Goal: Task Accomplishment & Management: Use online tool/utility

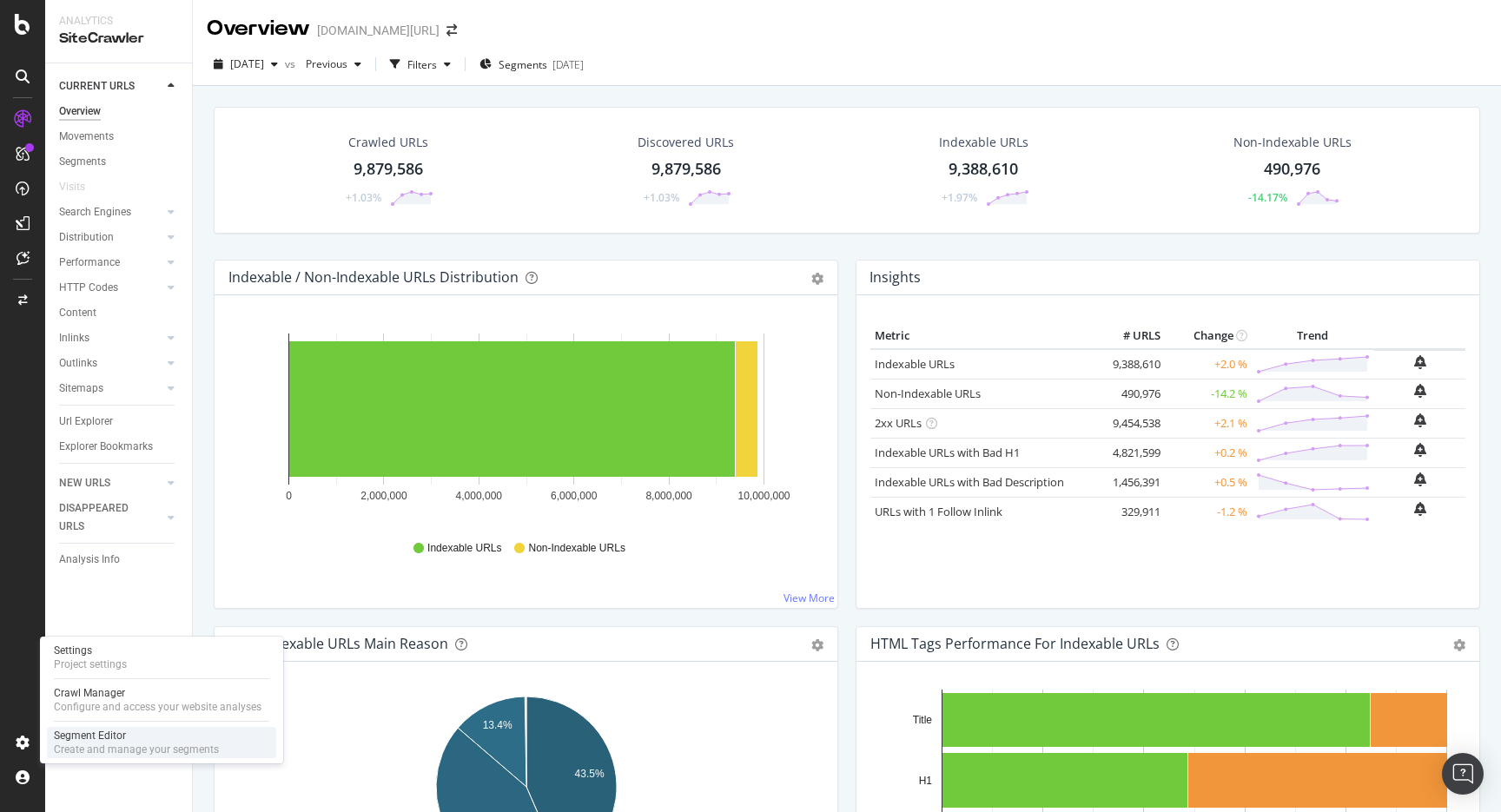
click at [102, 750] on div "Create and manage your segments" at bounding box center [136, 750] width 166 height 14
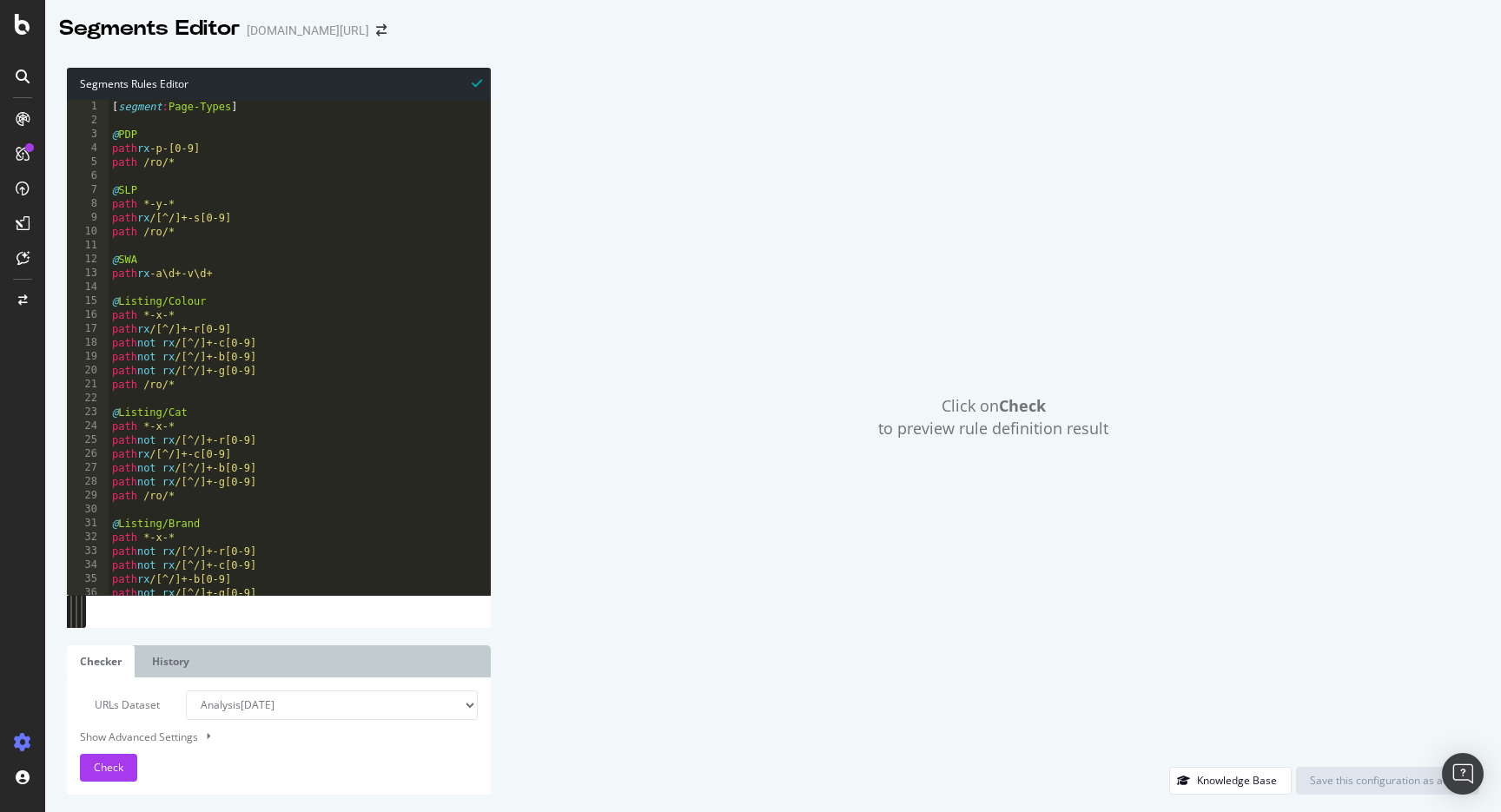
click at [418, 290] on div "[ segment : Page-Types ] @ PDP path rx -p-[0-9] path /ro/* @ SLP path *-y-* pat…" at bounding box center [707, 362] width 1196 height 523
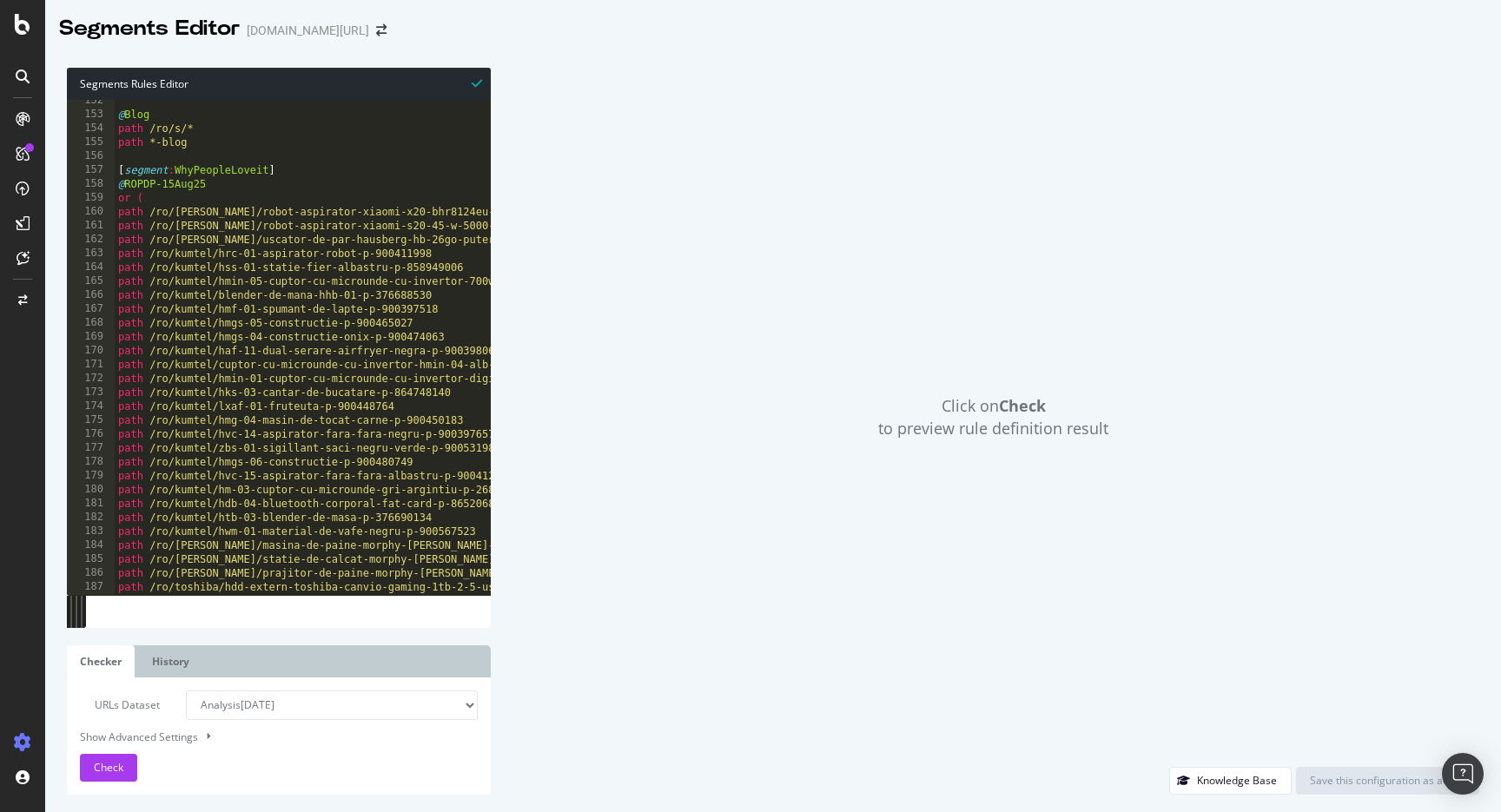
scroll to position [85, 0]
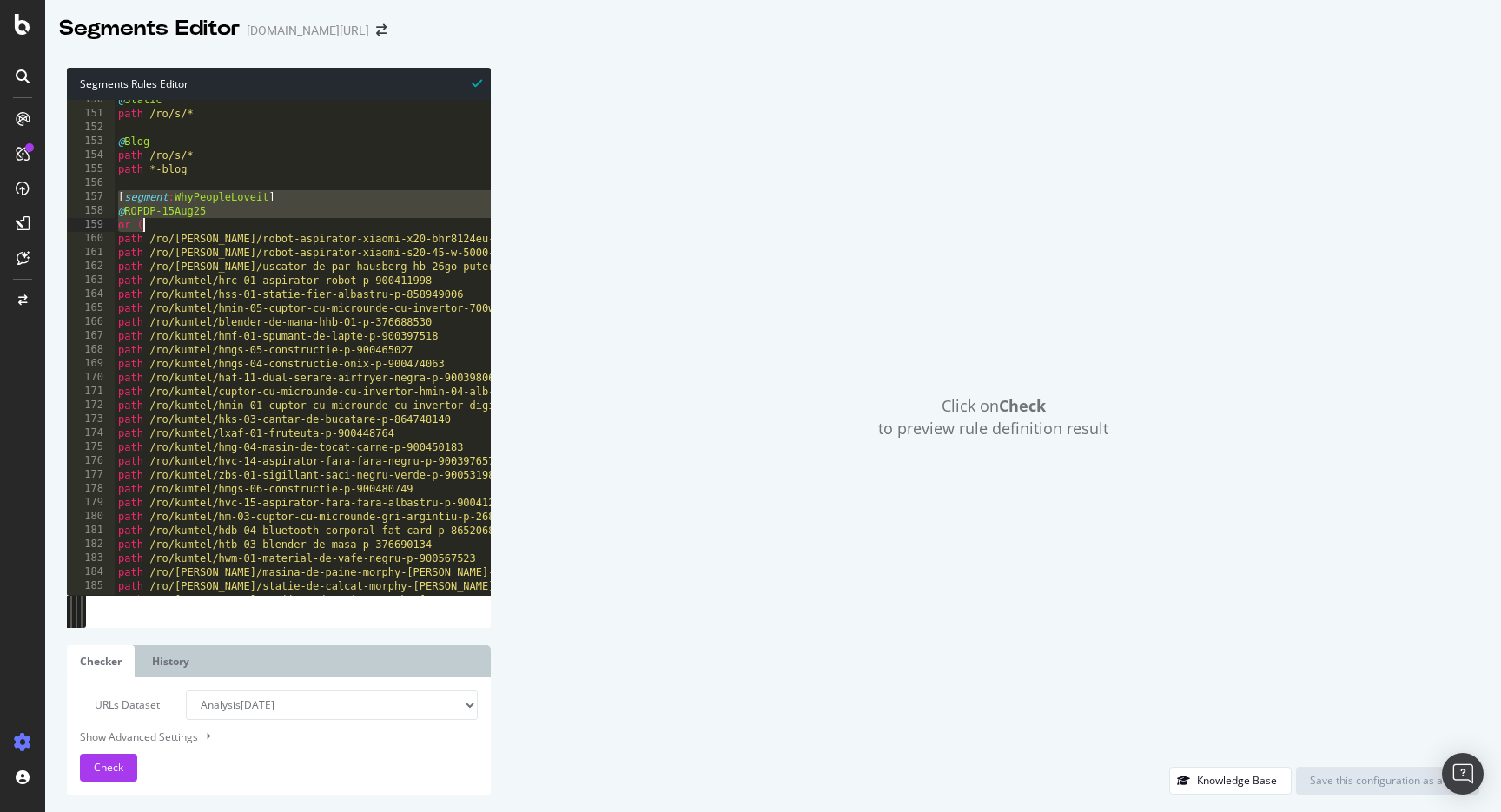
drag, startPoint x: 117, startPoint y: 193, endPoint x: 165, endPoint y: 228, distance: 59.4
click at [165, 228] on div "@ Static path /ro/s/* @ Blog path /ro/s/* path *-blog [ segment : WhyPeopleLove…" at bounding box center [713, 355] width 1196 height 523
click at [213, 281] on div "@ Static path /ro/s/* @ Blog path /ro/s/* path *-blog [ segment : WhyPeopleLove…" at bounding box center [713, 355] width 1196 height 523
type textarea ")"
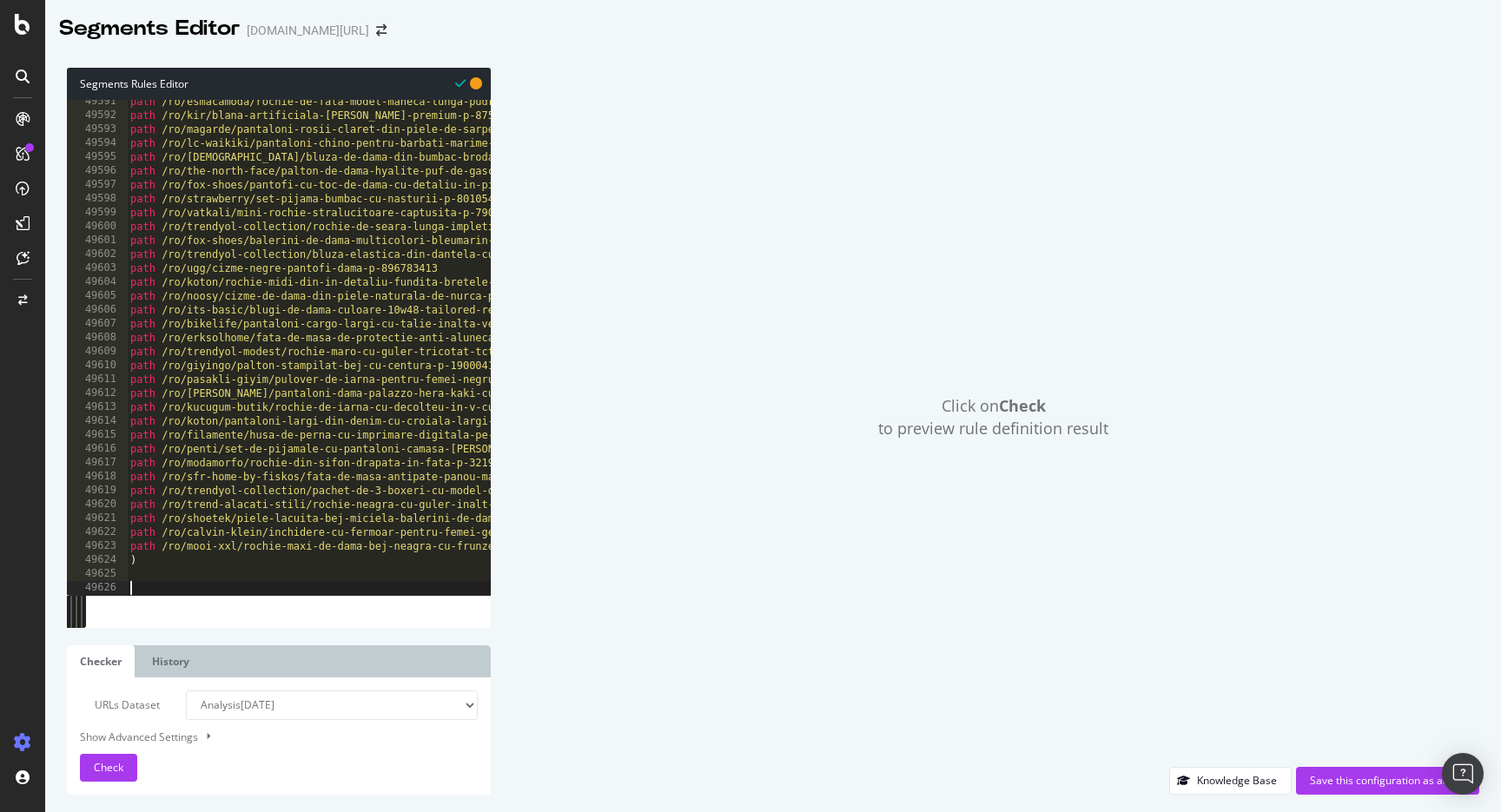
paste textarea "or ("
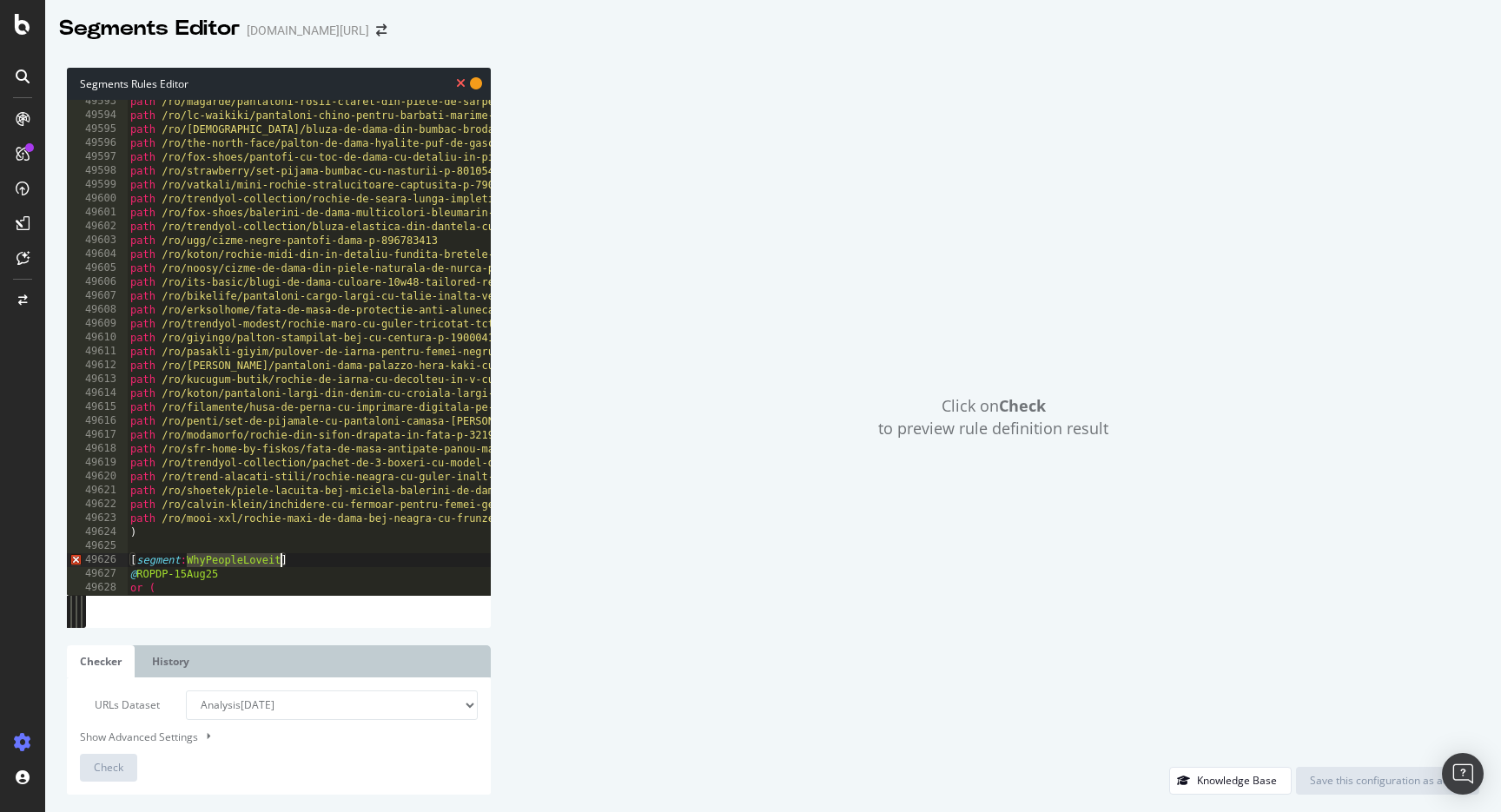
drag, startPoint x: 186, startPoint y: 561, endPoint x: 283, endPoint y: 559, distance: 97.0
click at [281, 560] on div "path /ro/magarde/pantaloni-rosii-claret-din-piele-de-sarpe-premium-p-890685183 …" at bounding box center [725, 357] width 1196 height 523
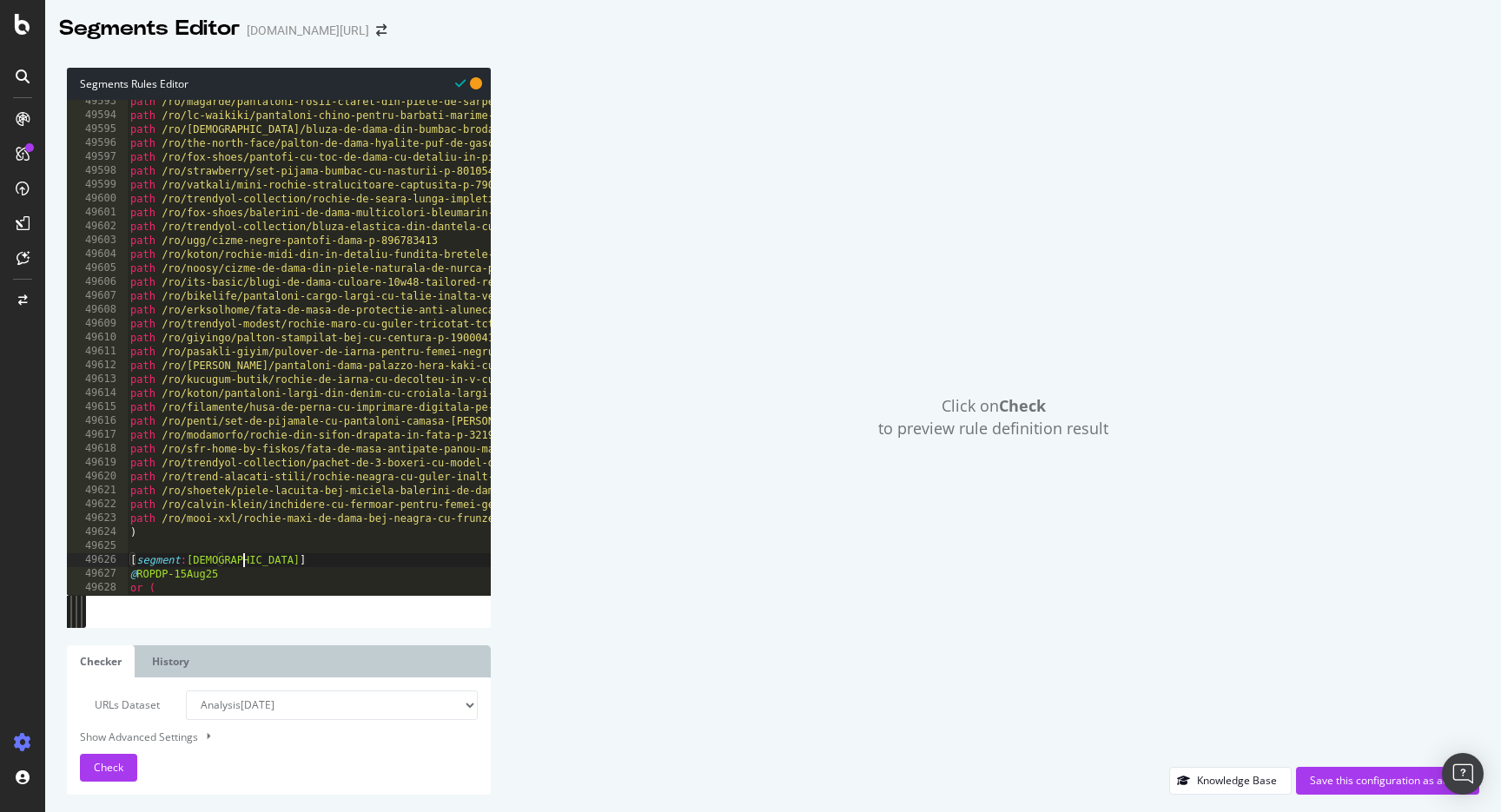
scroll to position [0, 9]
drag, startPoint x: 129, startPoint y: 573, endPoint x: 179, endPoint y: 591, distance: 53.1
click at [179, 591] on div "[segment:CanonTest] 49593 49594 49595 49596 49597 49598 49599 49600 49601 49602…" at bounding box center [279, 348] width 424 height 496
click at [252, 582] on div at bounding box center [725, 588] width 1196 height 18
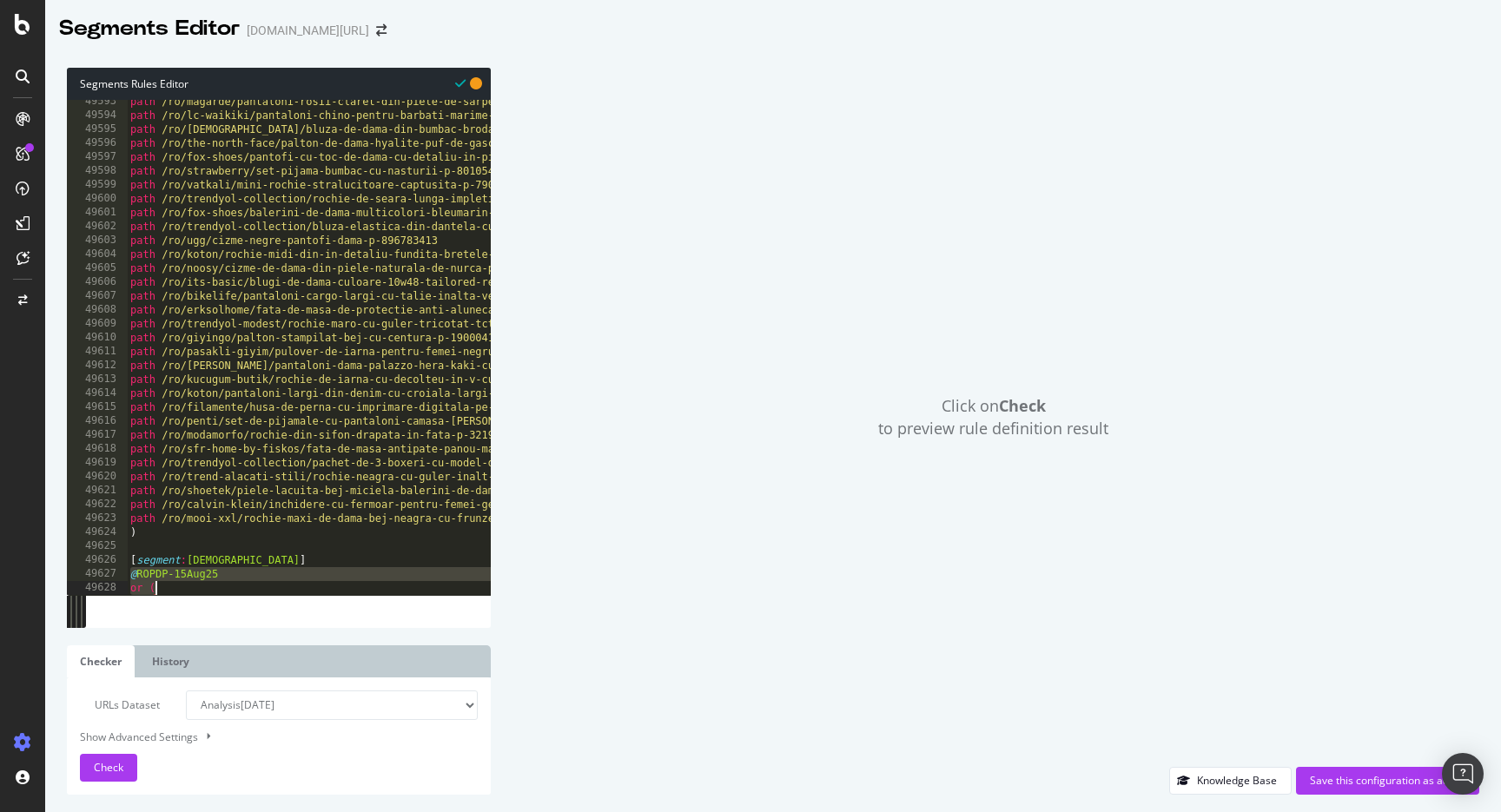
type textarea "or ("
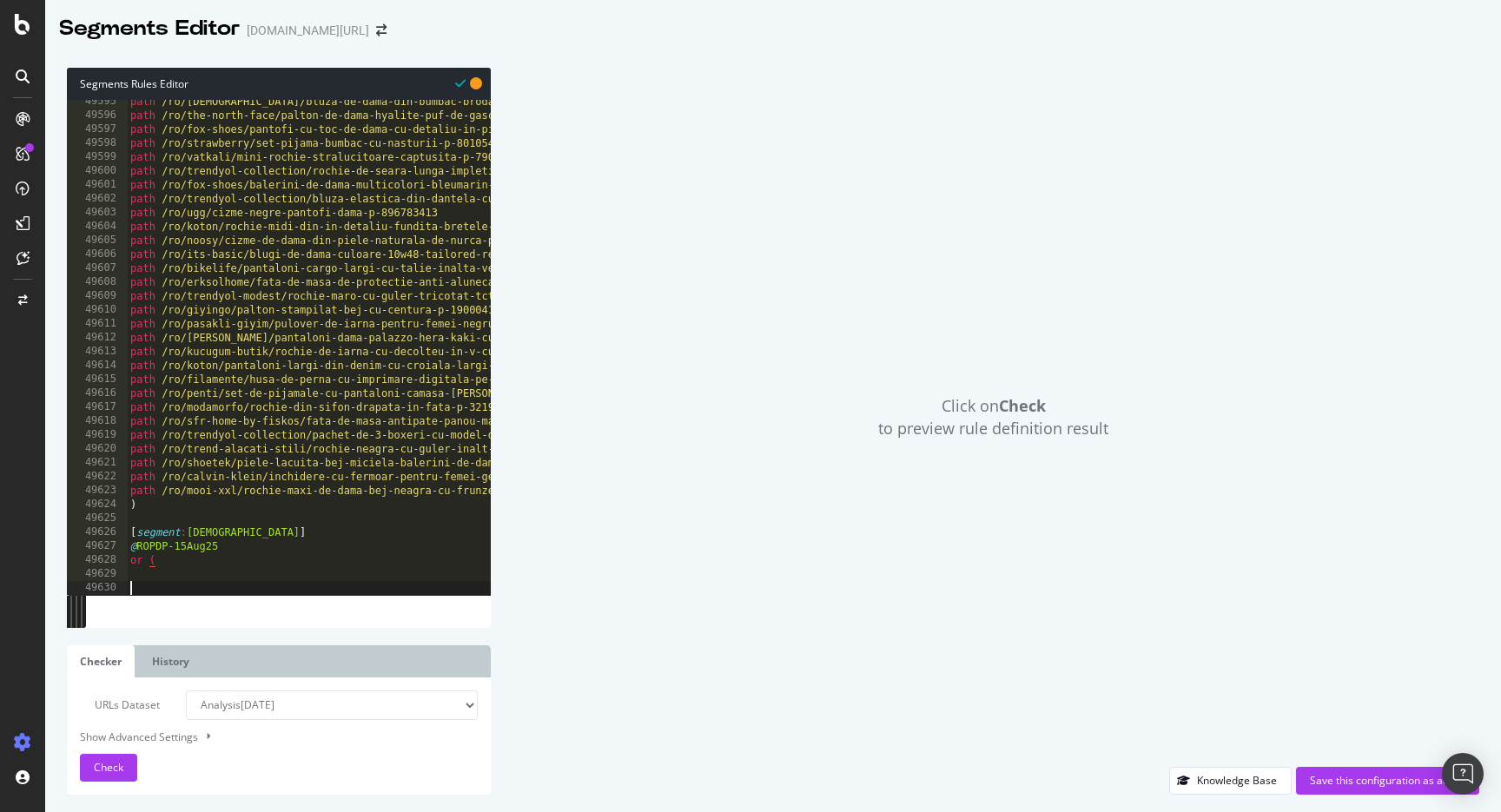
scroll to position [0, 0]
paste textarea "or ("
type textarea "or ("
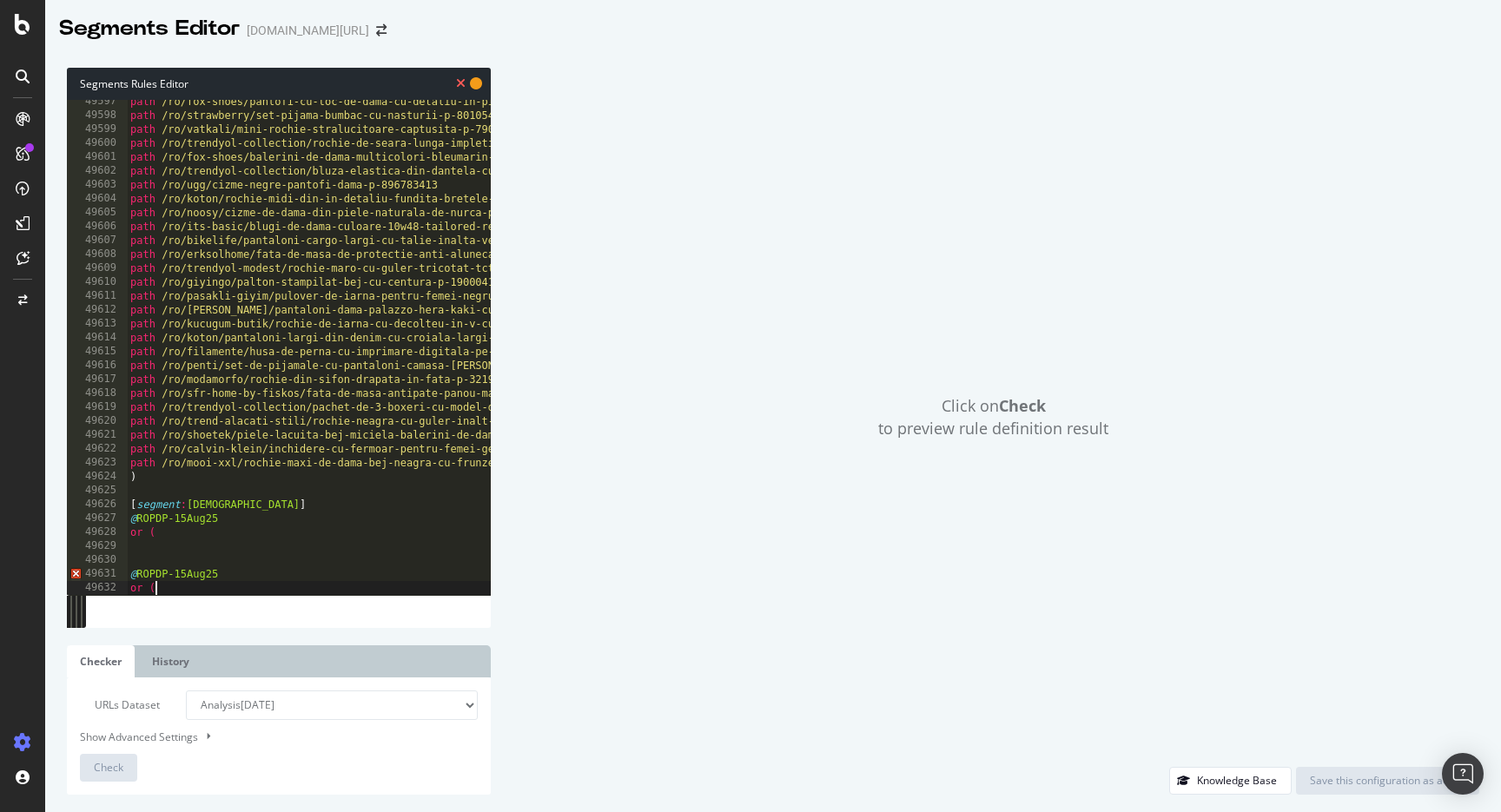
click at [267, 549] on div "path /ro/fox-shoes/pantofi-cu-toc-de-dama-cu-detaliu-in-piatra-din-tesatura-din…" at bounding box center [725, 357] width 1196 height 523
click at [252, 538] on div "path /ro/fox-shoes/pantofi-cu-toc-de-dama-cu-detaliu-in-piatra-din-tesatura-din…" at bounding box center [725, 357] width 1196 height 523
type textarea "or ("
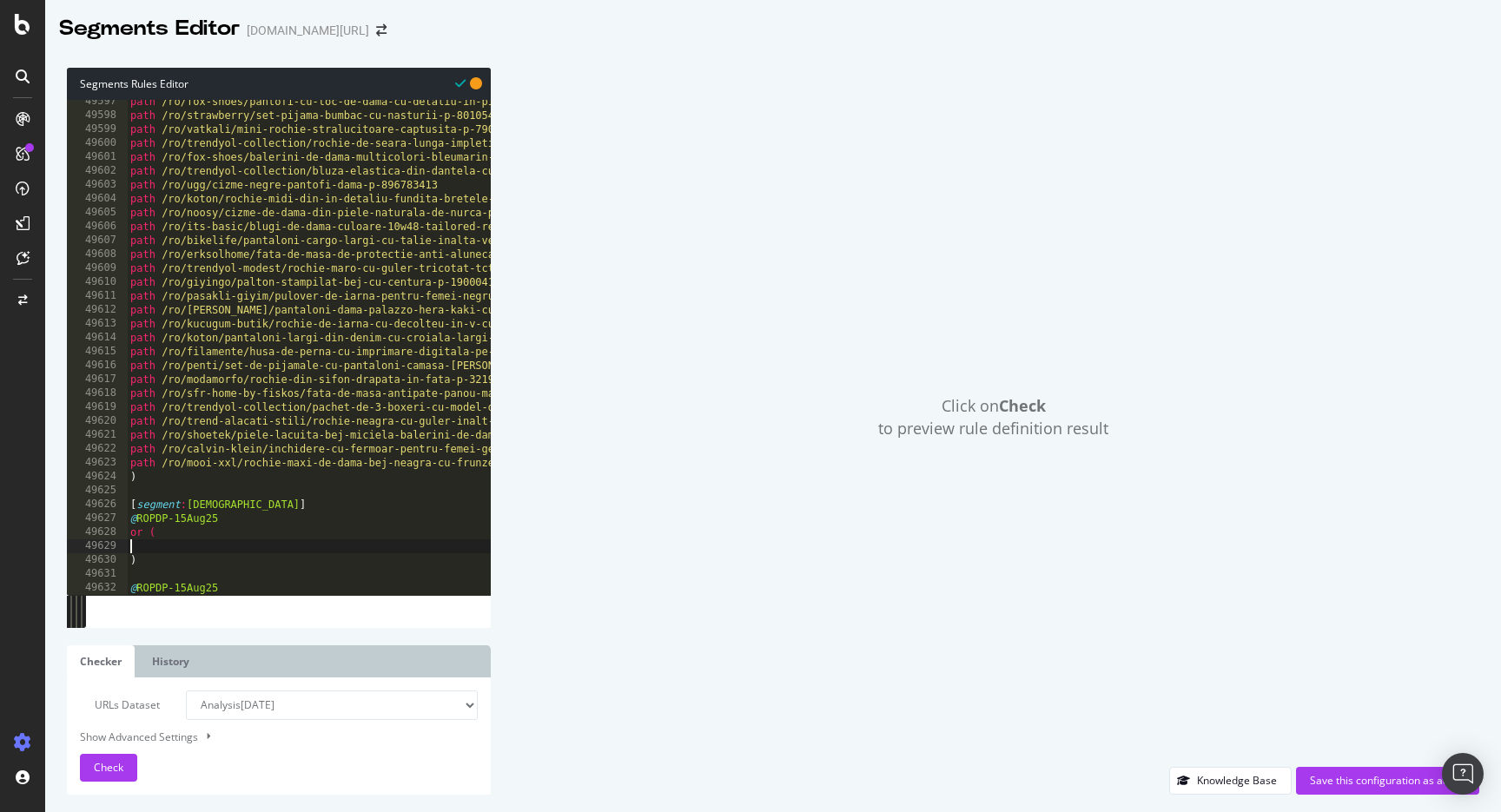
click at [197, 532] on div "path /ro/fox-shoes/pantofi-cu-toc-de-dama-cu-detaliu-in-piatra-din-tesatura-din…" at bounding box center [725, 357] width 1196 height 523
type textarea "or ("
paste textarea "path /ro/femei-imbracaminte-modest-fashion-x-g1-c81"
type textarea "path /ro/femei-imbracaminte-modest-fashion-x-g1-c81"
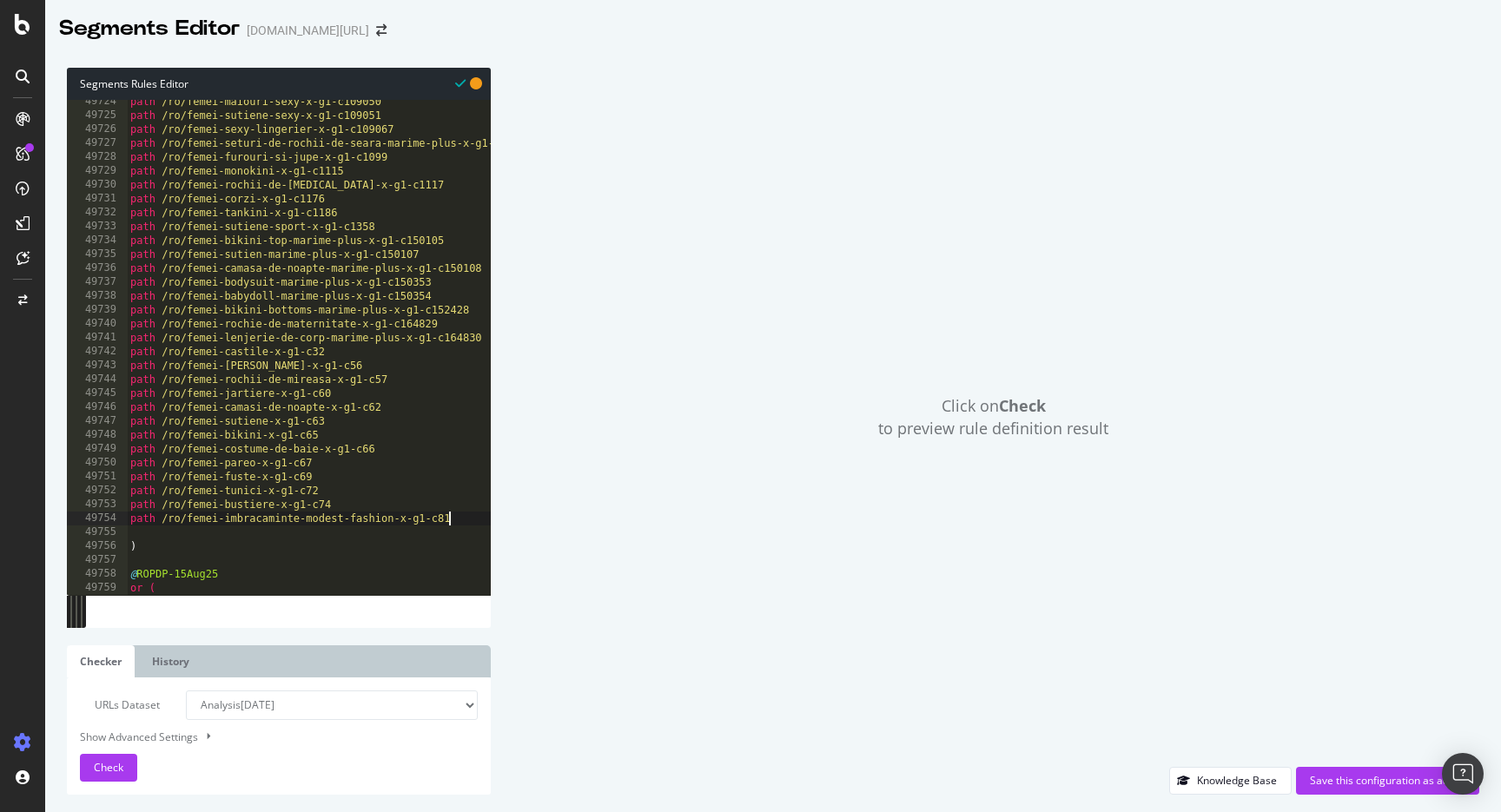
click at [151, 539] on div "path /ro/femei-maiouri-sexy-x-g1-c109050 path /ro/femei-sutiene-sexy-x-g1-c1090…" at bounding box center [725, 357] width 1196 height 523
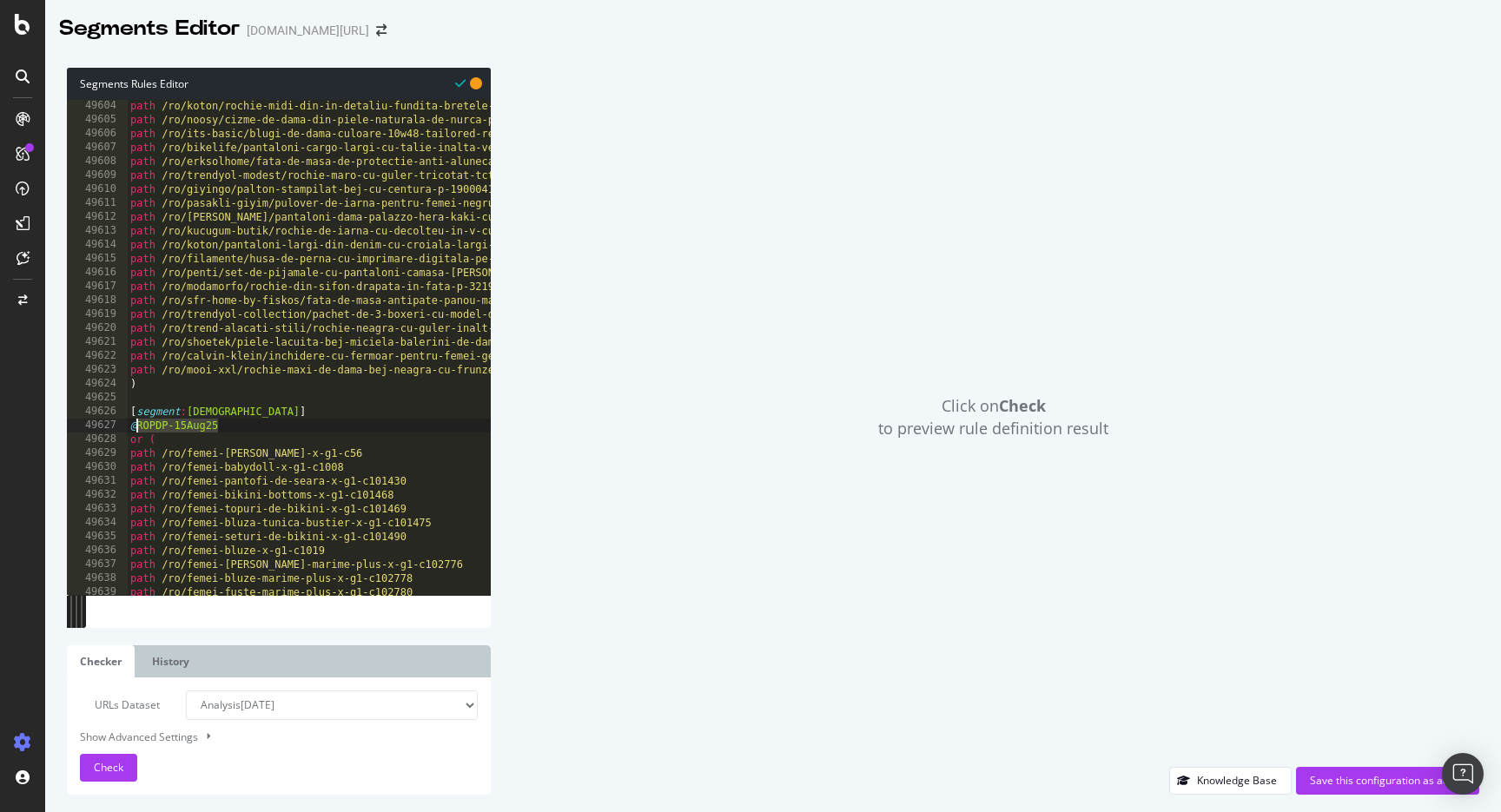
drag, startPoint x: 221, startPoint y: 427, endPoint x: 137, endPoint y: 424, distance: 84.1
click at [136, 425] on div "path /ro/koton/rochie-midi-din-in-detaliu-fundita-bretele-groase-si-buzunare-p-…" at bounding box center [725, 361] width 1196 height 523
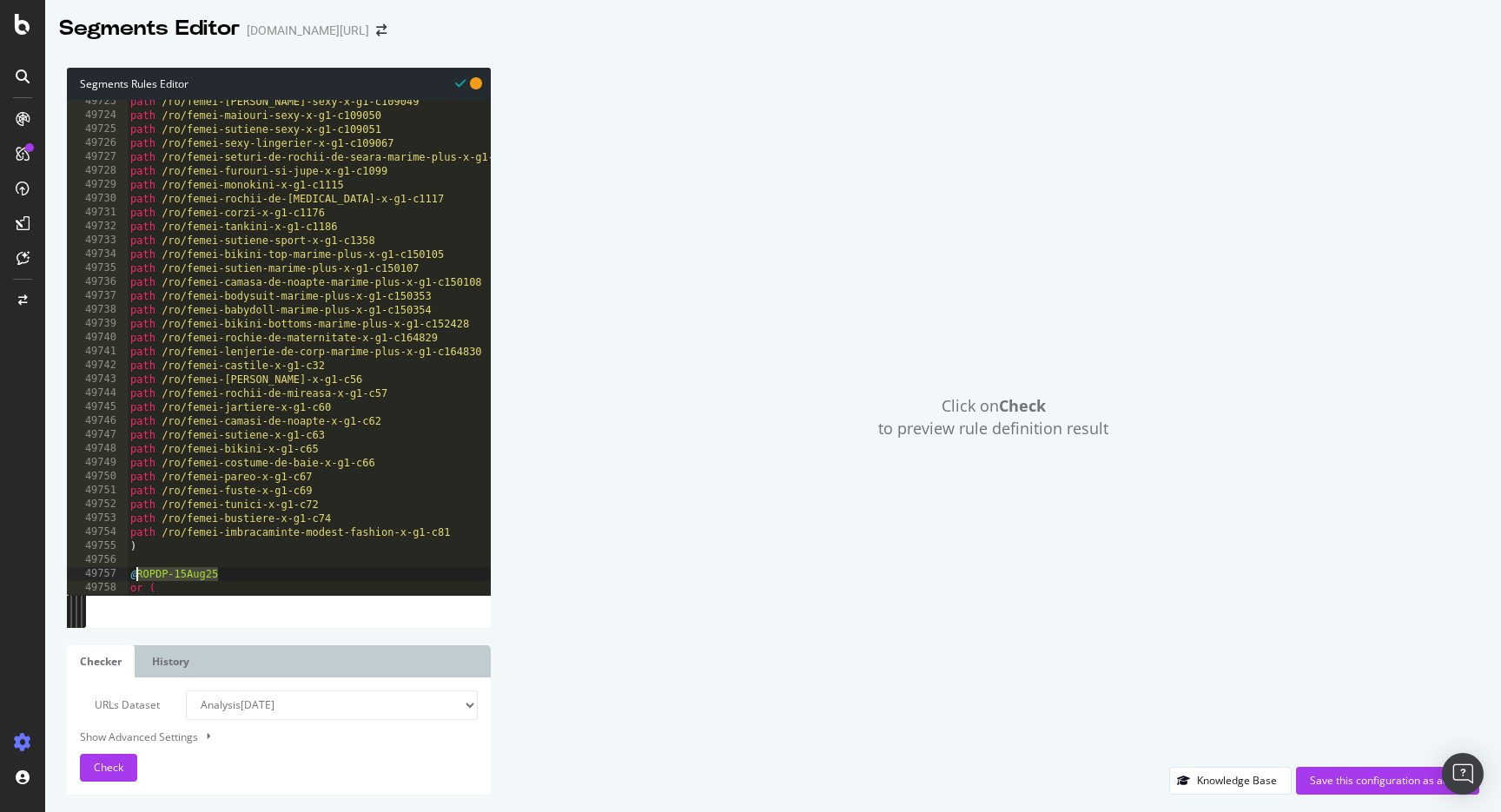
drag, startPoint x: 229, startPoint y: 577, endPoint x: 137, endPoint y: 574, distance: 92.0
click at [137, 574] on div "path /ro/femei-rochii-sexy-x-g1-c109049 path /ro/femei-maiouri-sexy-x-g1-c10905…" at bounding box center [725, 357] width 1196 height 523
click at [262, 600] on div "@Non-Femei-Canon 49723 49724 49725 49726 49727 49728 49729 49730 49731 49732 49…" at bounding box center [279, 364] width 424 height 527
click at [265, 587] on div at bounding box center [725, 588] width 1196 height 18
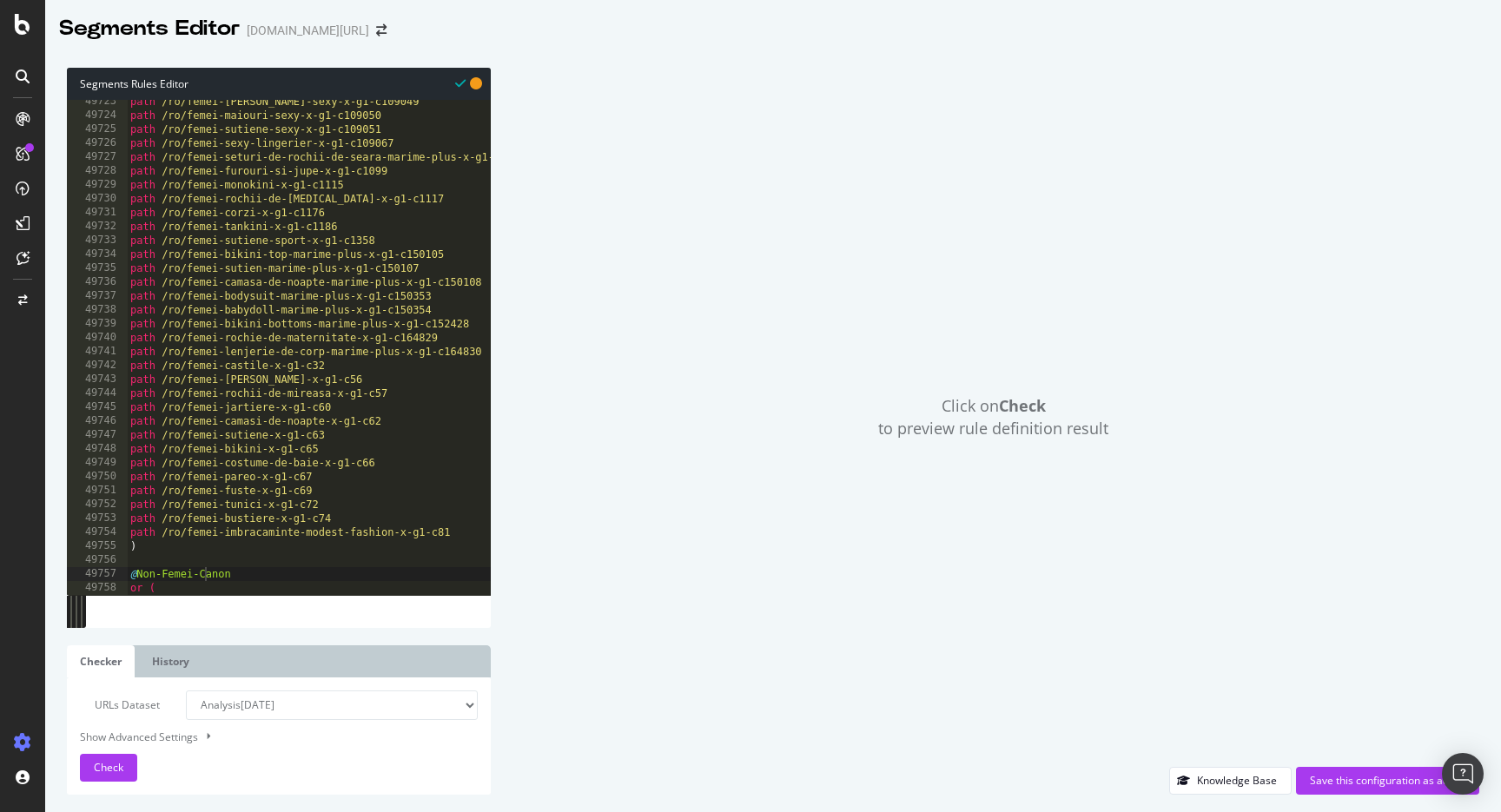
click at [207, 580] on div at bounding box center [725, 588] width 1196 height 18
click at [264, 446] on div "path /ro/femei-rochii-sexy-x-g1-c109049 path /ro/femei-maiouri-sexy-x-g1-c10905…" at bounding box center [725, 357] width 1196 height 523
click at [335, 445] on div "path /ro/femei-rochii-sexy-x-g1-c109049 path /ro/femei-maiouri-sexy-x-g1-c10905…" at bounding box center [725, 357] width 1196 height 523
click at [195, 573] on div "path /ro/femei-rochii-sexy-x-g1-c109049 path /ro/femei-maiouri-sexy-x-g1-c10905…" at bounding box center [725, 357] width 1196 height 523
click at [177, 576] on div "path /ro/femei-rochii-sexy-x-g1-c109049 path /ro/femei-maiouri-sexy-x-g1-c10905…" at bounding box center [725, 357] width 1196 height 523
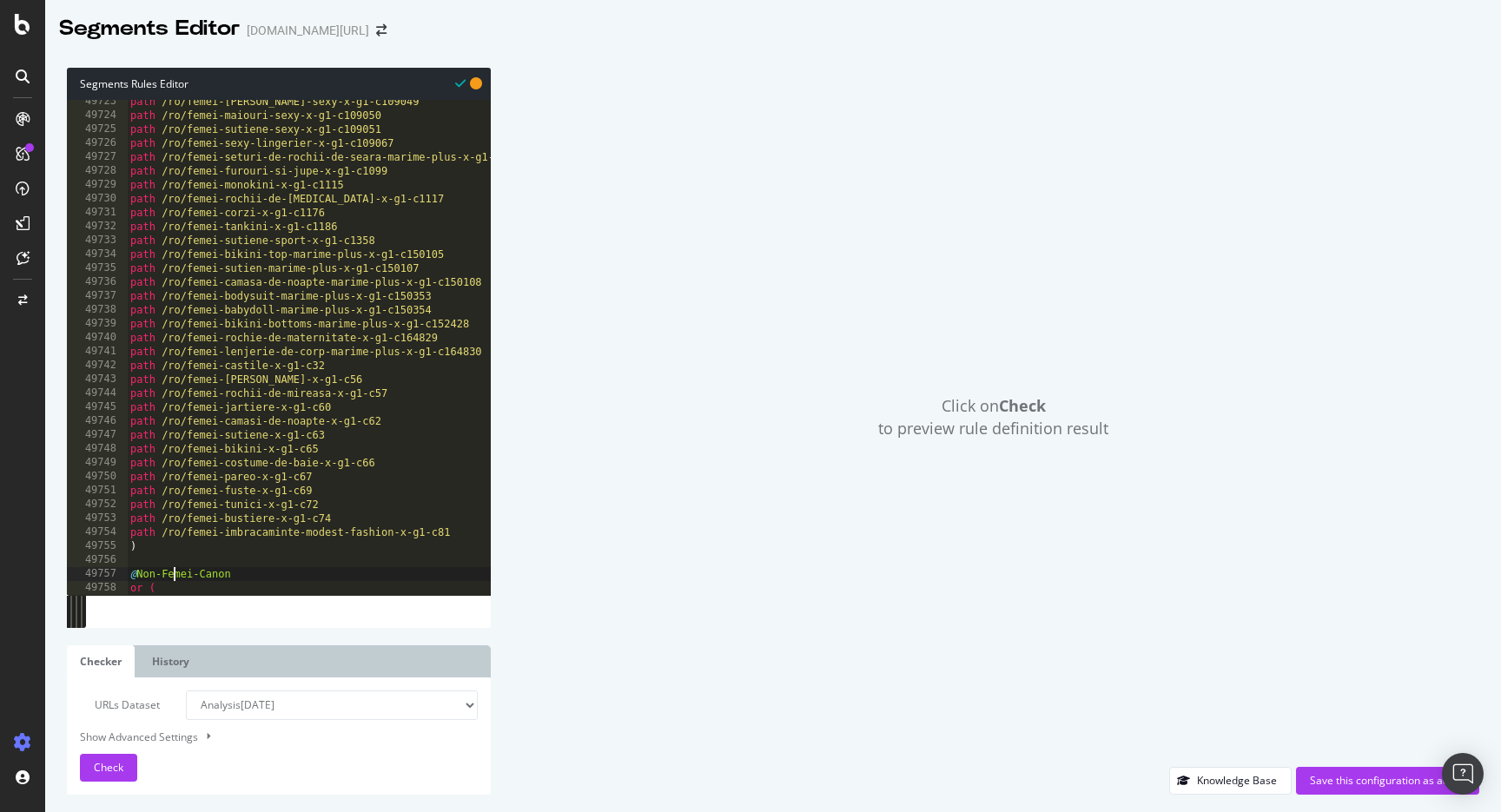
click at [177, 582] on div at bounding box center [725, 588] width 1196 height 18
type textarea "or ("
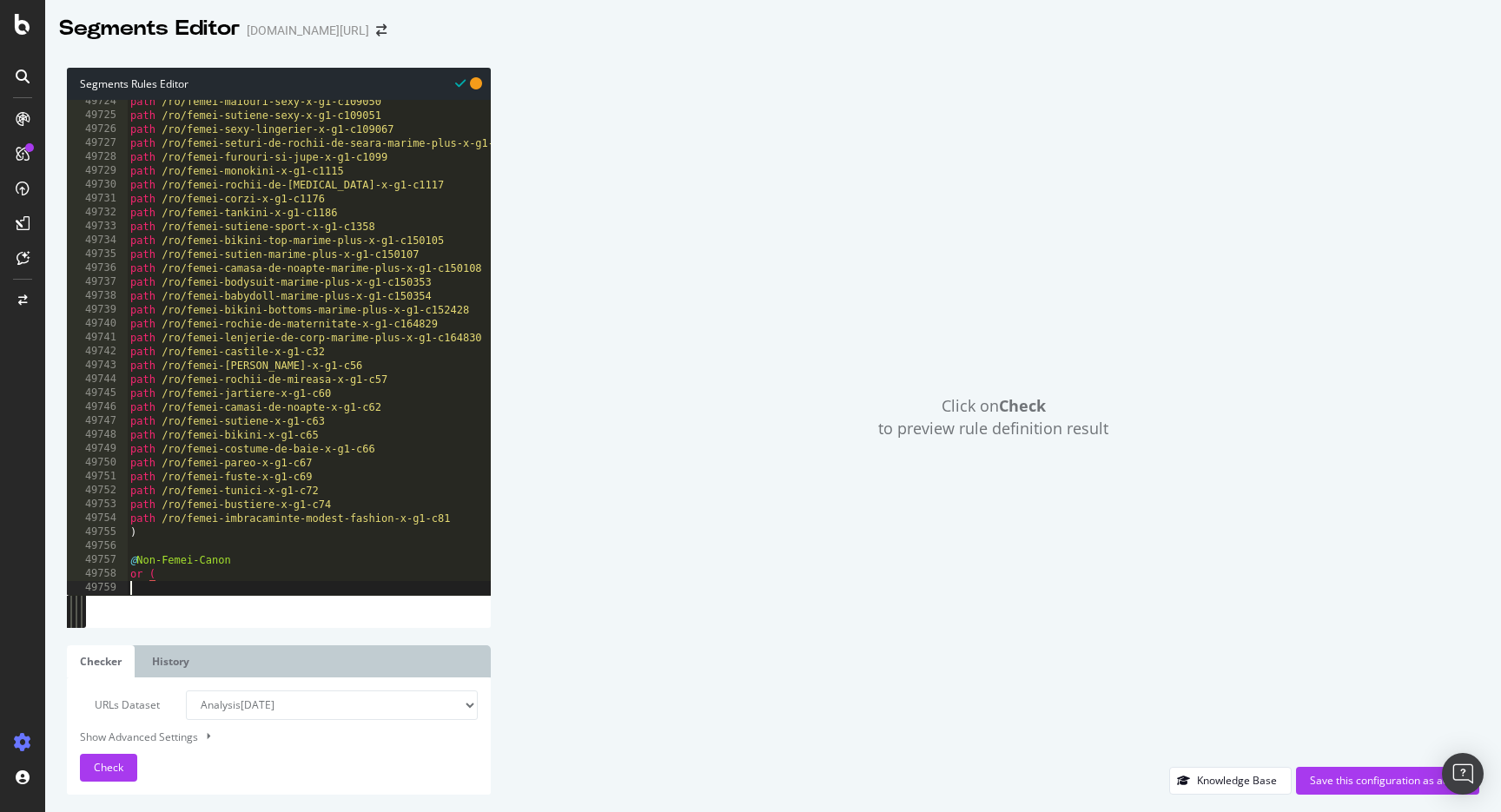
scroll to position [0, 0]
paste textarea "path /ro/imbracaminte-modest-fashion-x-c81"
type textarea "path /ro/imbracaminte-modest-fashion-x-c81"
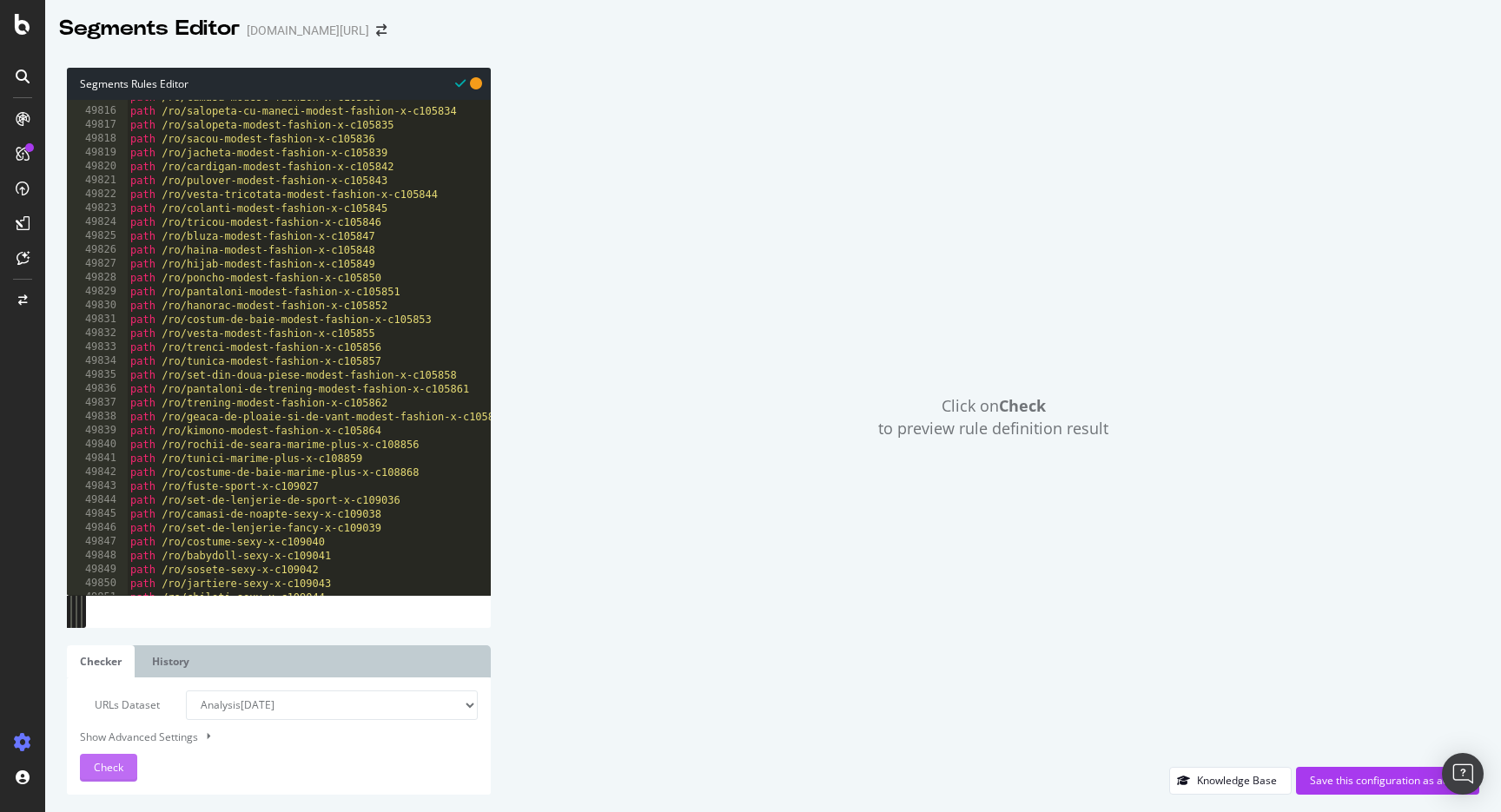
type textarea ")"
click at [116, 770] on span "Check" at bounding box center [109, 767] width 30 height 15
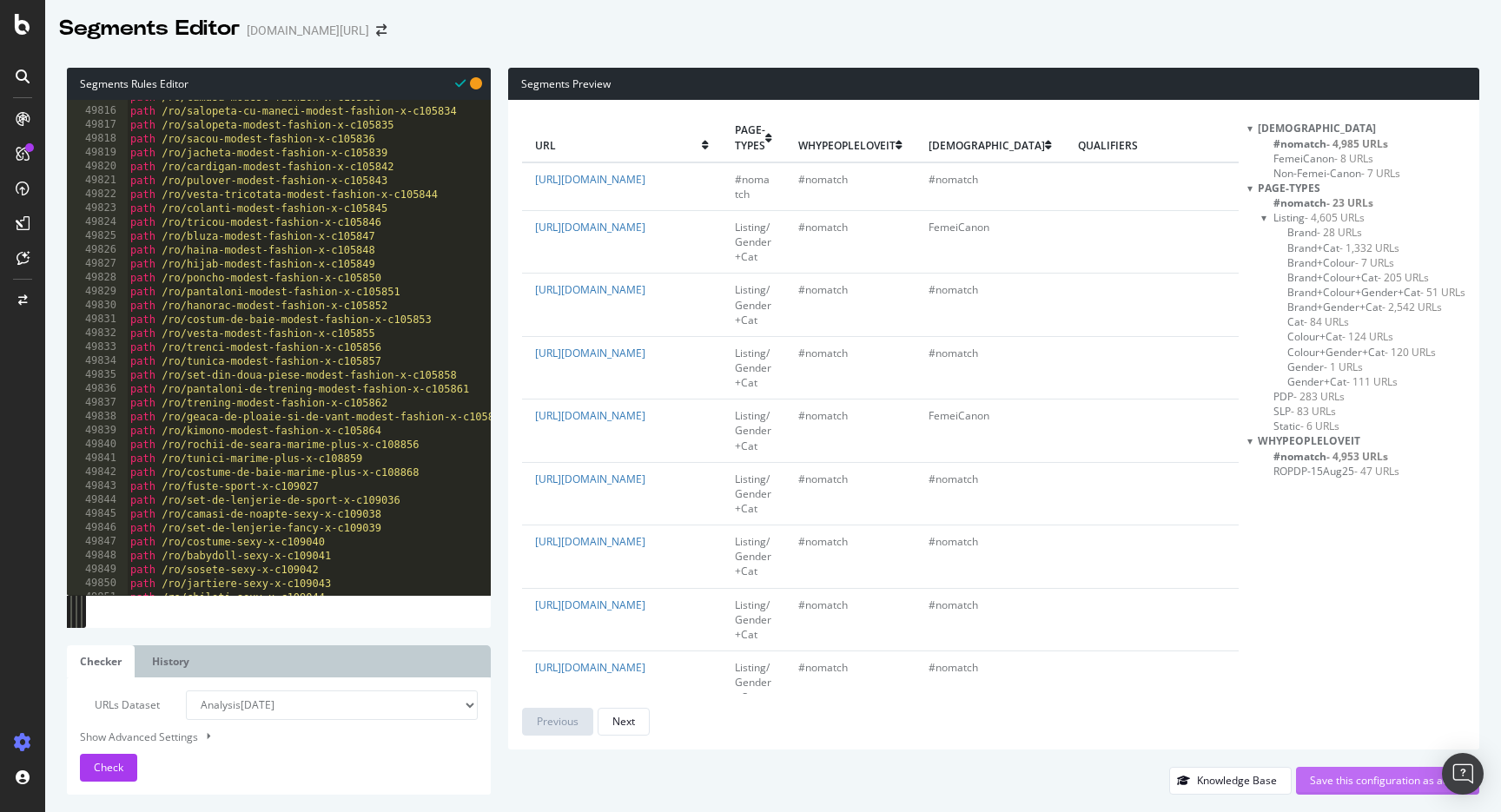
click at [1342, 789] on div "Save this configuration as active" at bounding box center [1388, 781] width 156 height 26
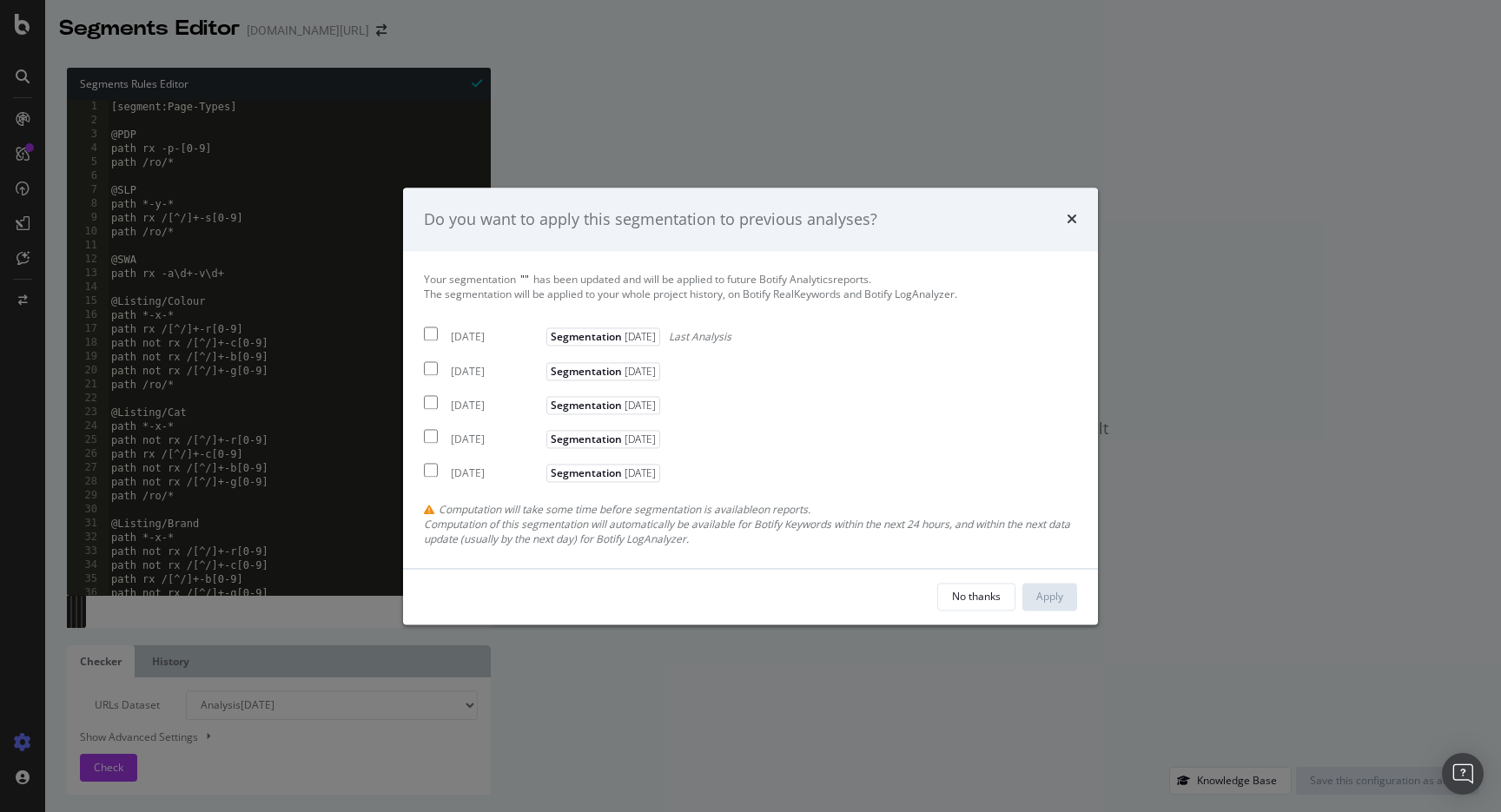
click at [958, 612] on div "No thanks Apply" at bounding box center [750, 597] width 695 height 56
click at [961, 601] on div "No thanks" at bounding box center [977, 596] width 49 height 15
